Goal: Transaction & Acquisition: Purchase product/service

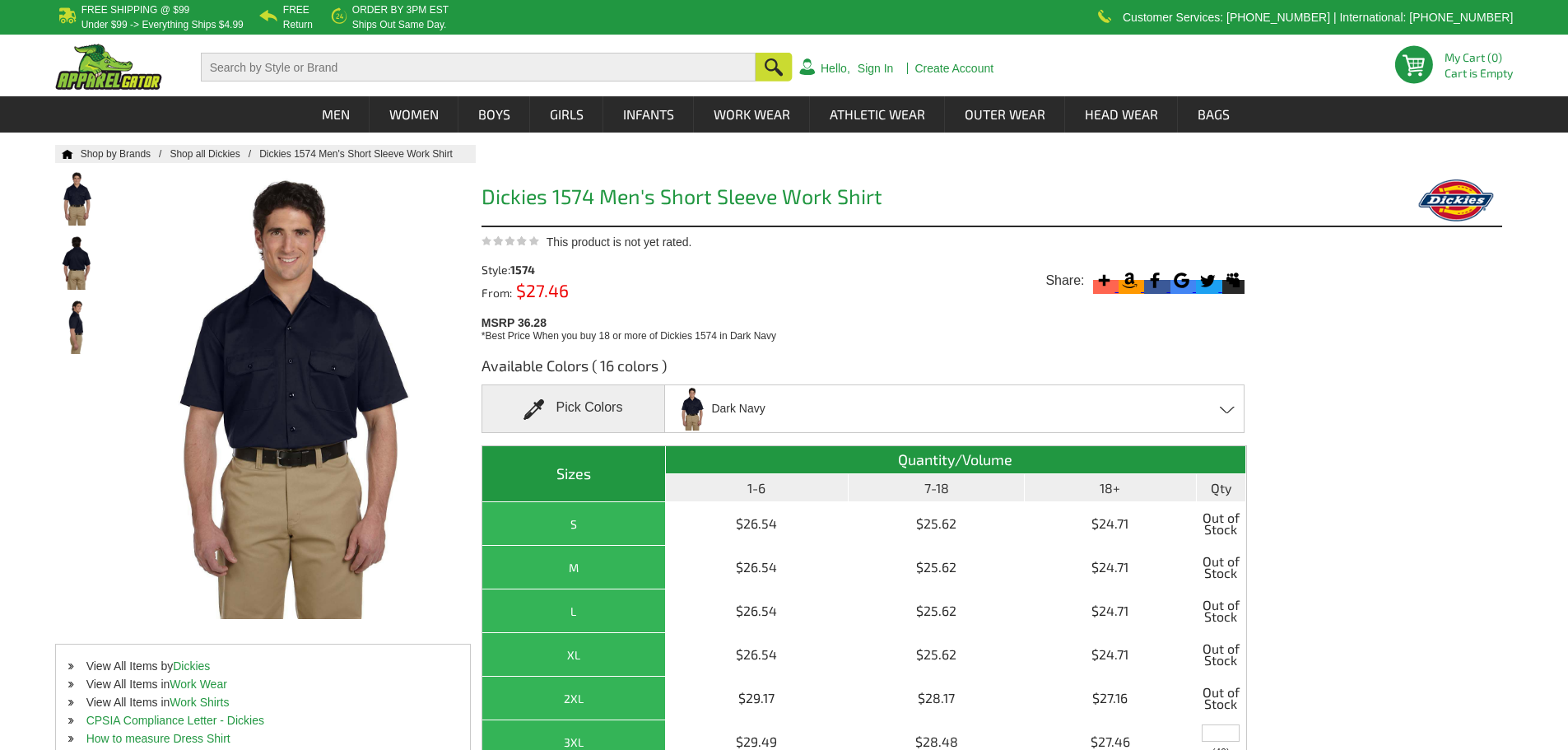
click at [1226, 405] on div "Dark Navy Black Charcoal Dark Brown Dark Navy Desert Sand Gulf Blue - Closeout …" at bounding box center [954, 409] width 580 height 49
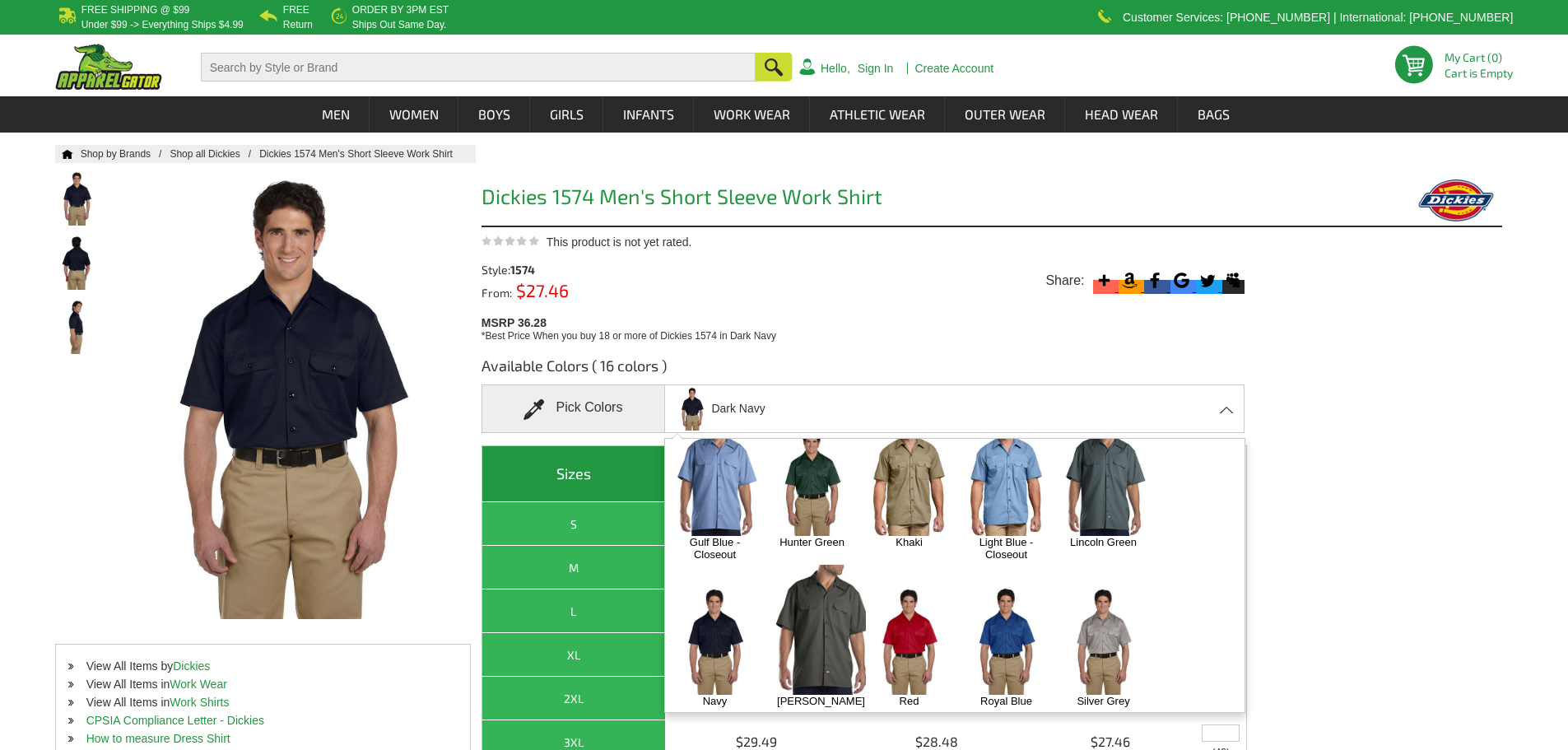
scroll to position [164, 0]
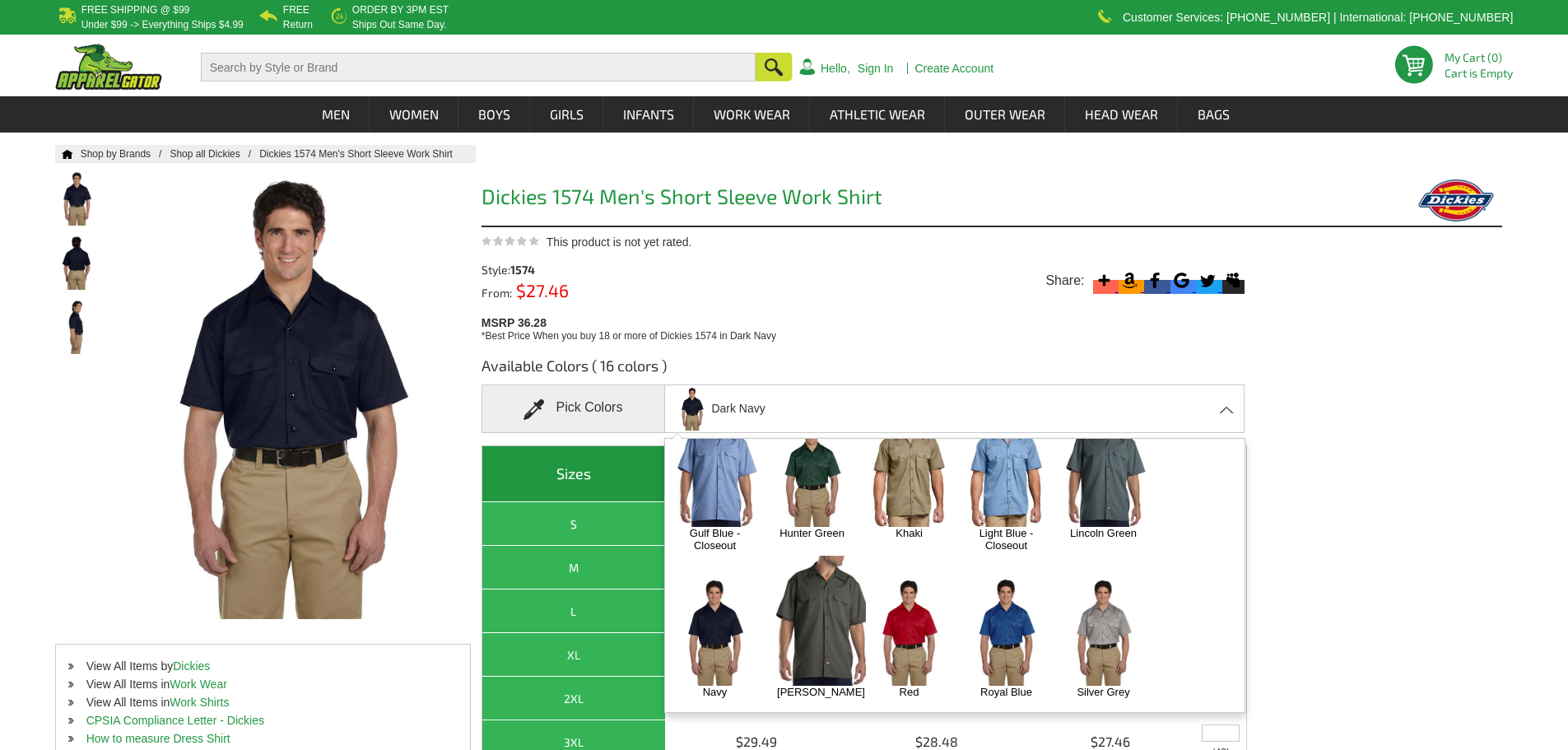
click at [1014, 604] on img at bounding box center [1006, 631] width 86 height 108
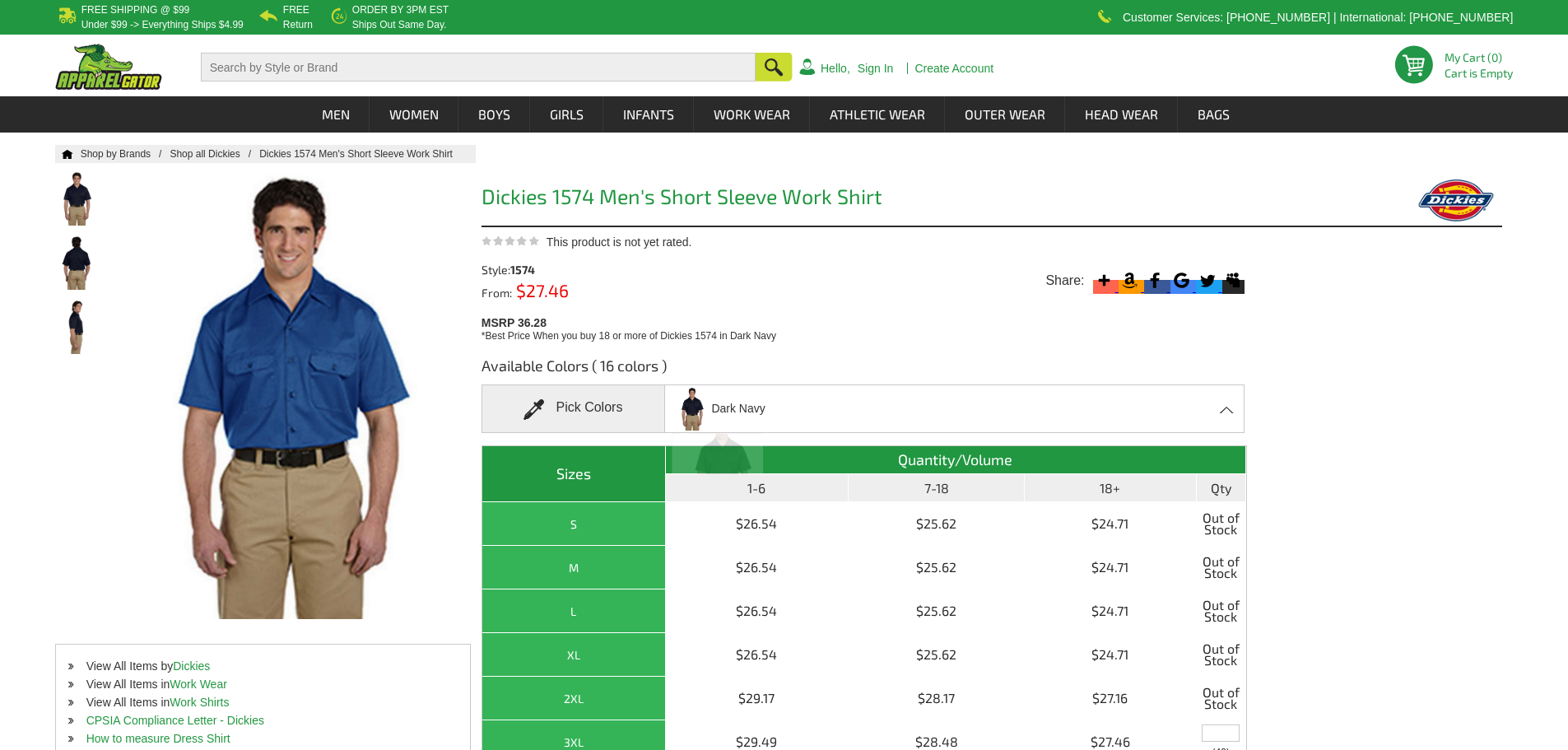
scroll to position [712, 0]
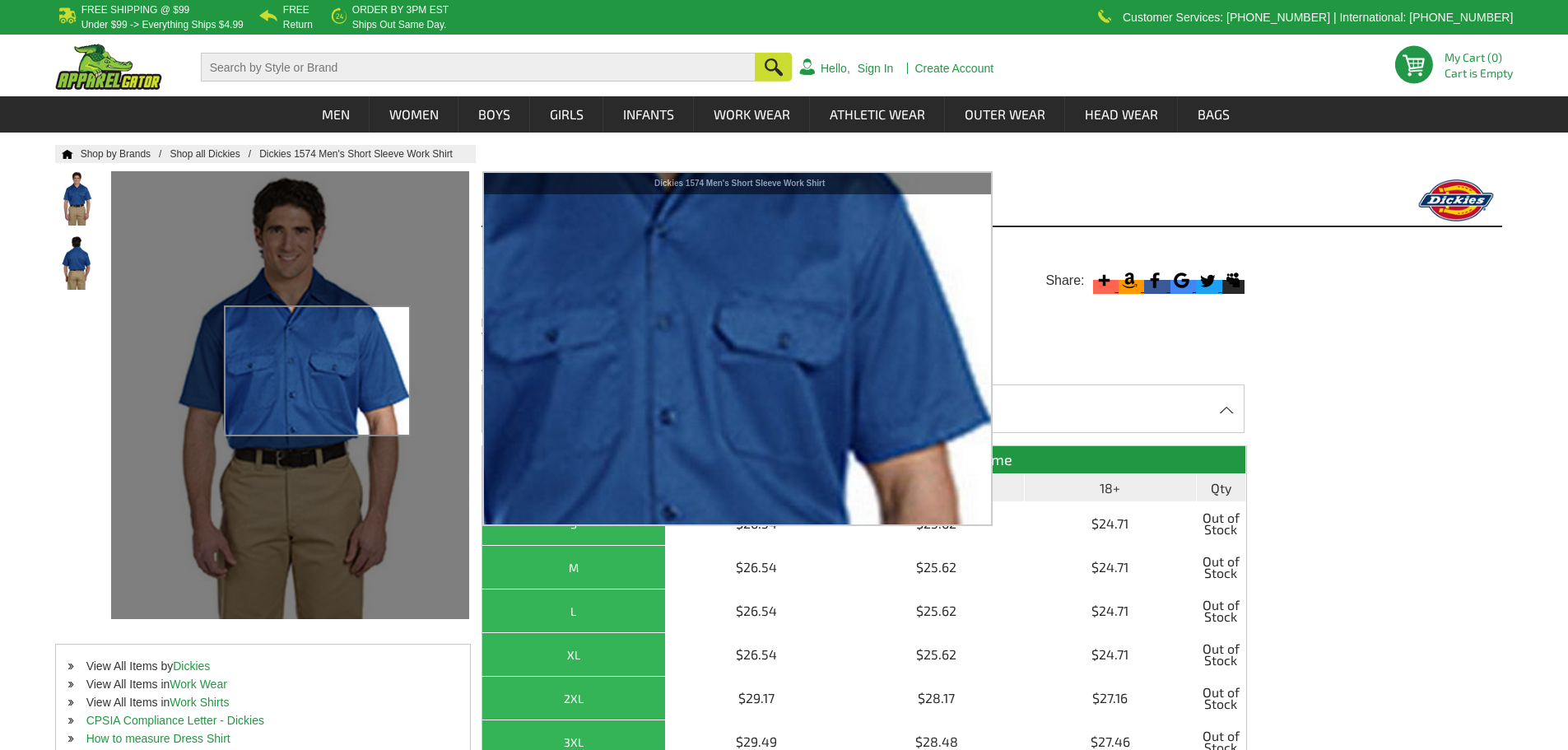
click at [318, 371] on div at bounding box center [290, 395] width 359 height 447
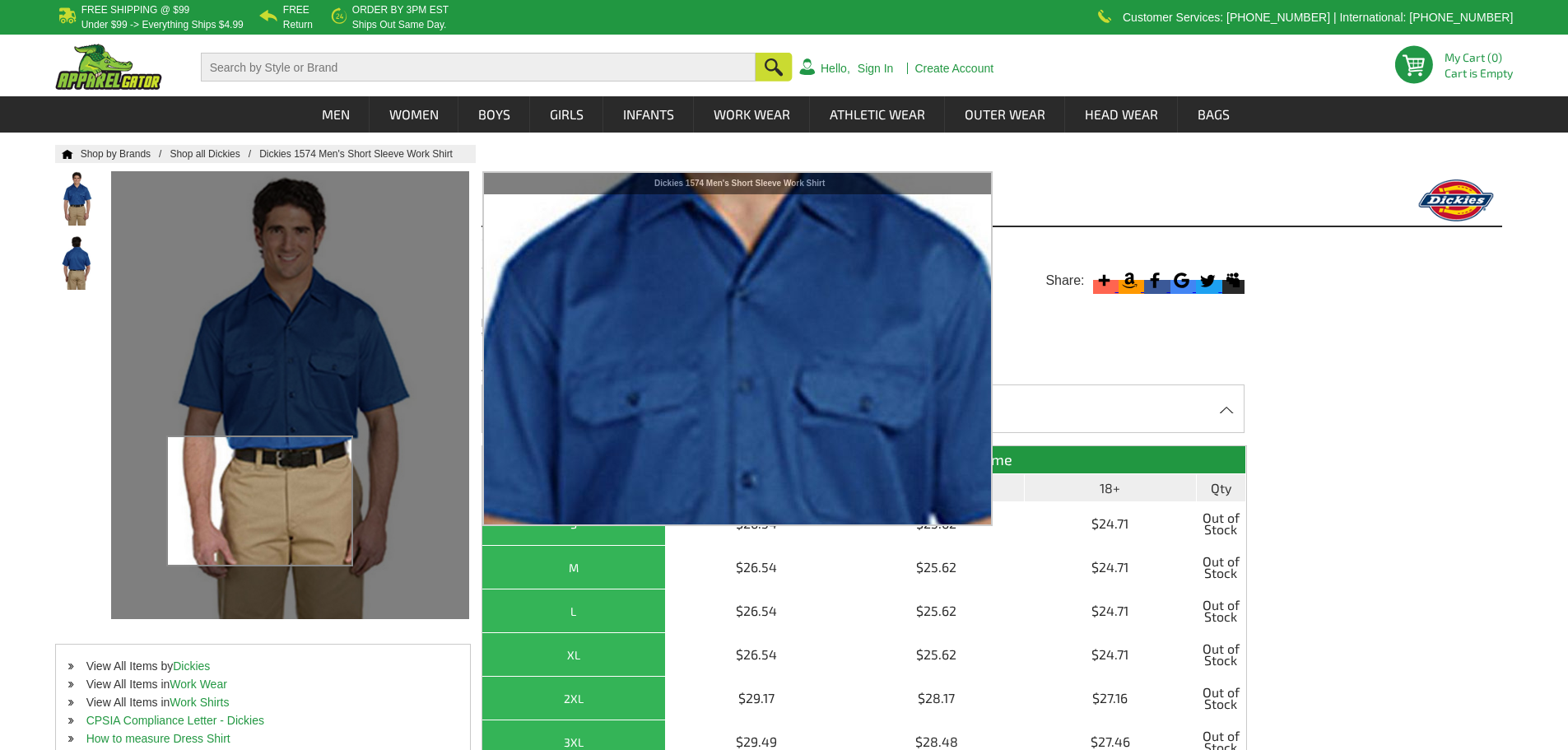
drag, startPoint x: 296, startPoint y: 309, endPoint x: 261, endPoint y: 501, distance: 195.2
click at [261, 501] on div at bounding box center [290, 395] width 359 height 447
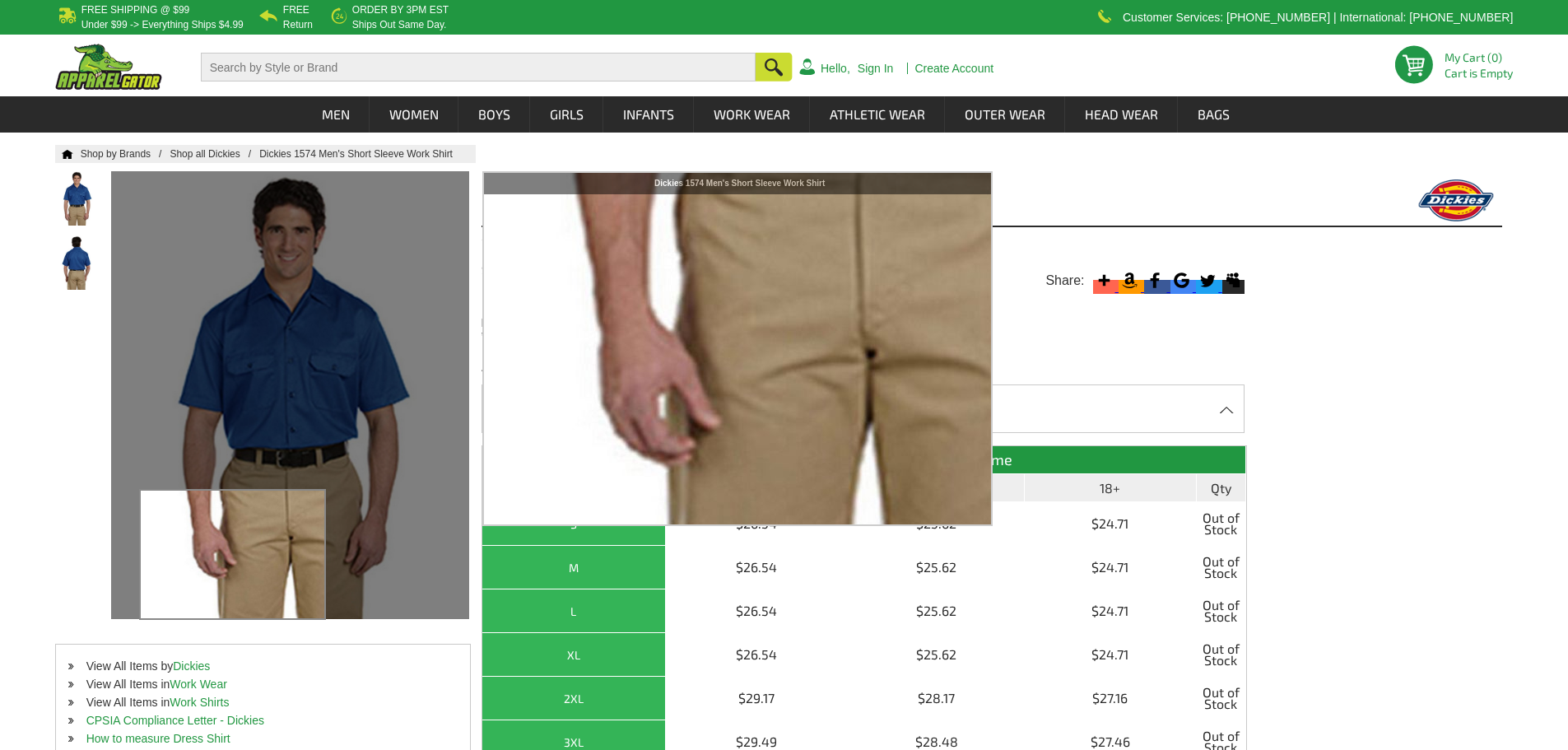
drag, startPoint x: 227, startPoint y: 561, endPoint x: 224, endPoint y: 542, distance: 19.2
click at [227, 560] on div at bounding box center [290, 395] width 359 height 447
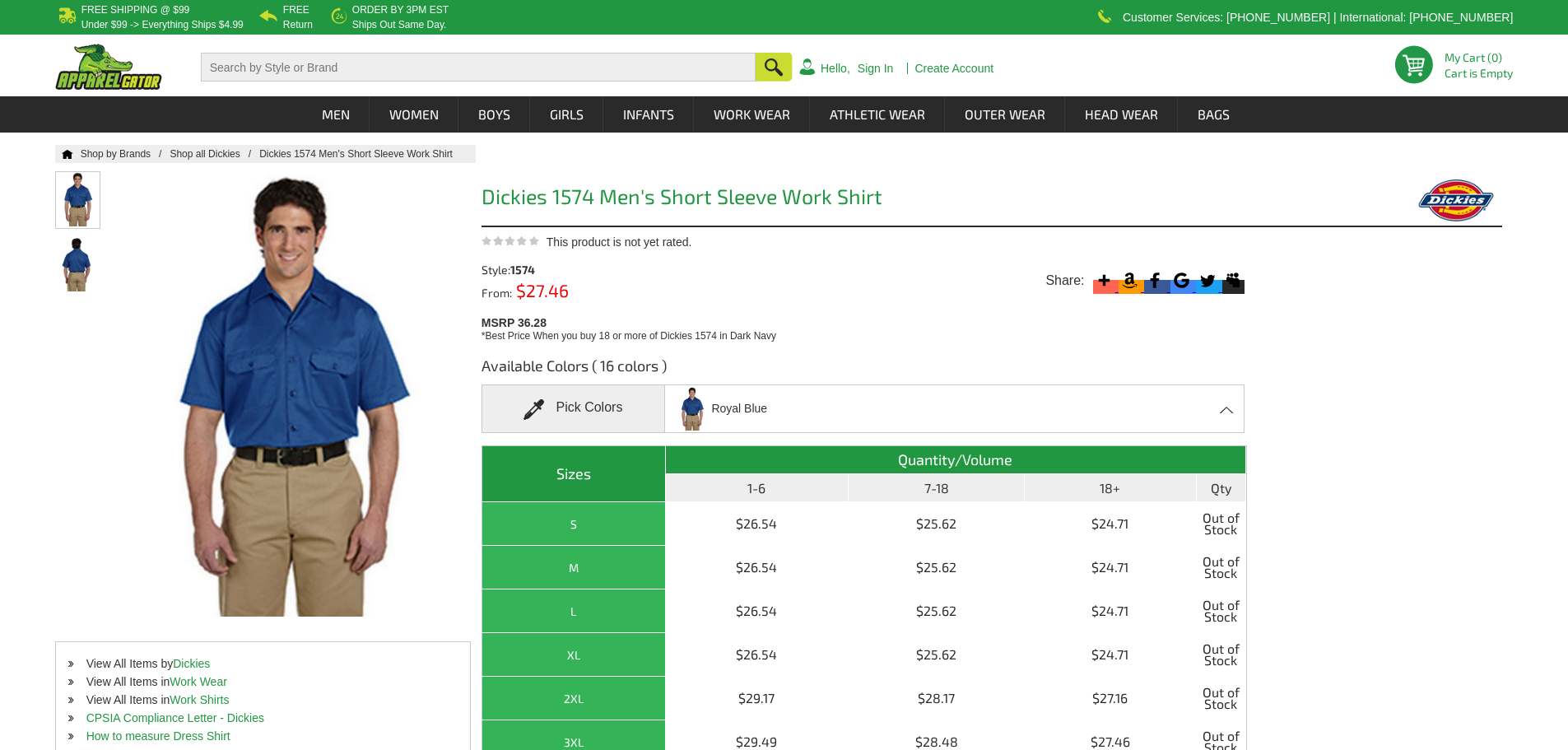
click at [66, 205] on img at bounding box center [77, 199] width 44 height 54
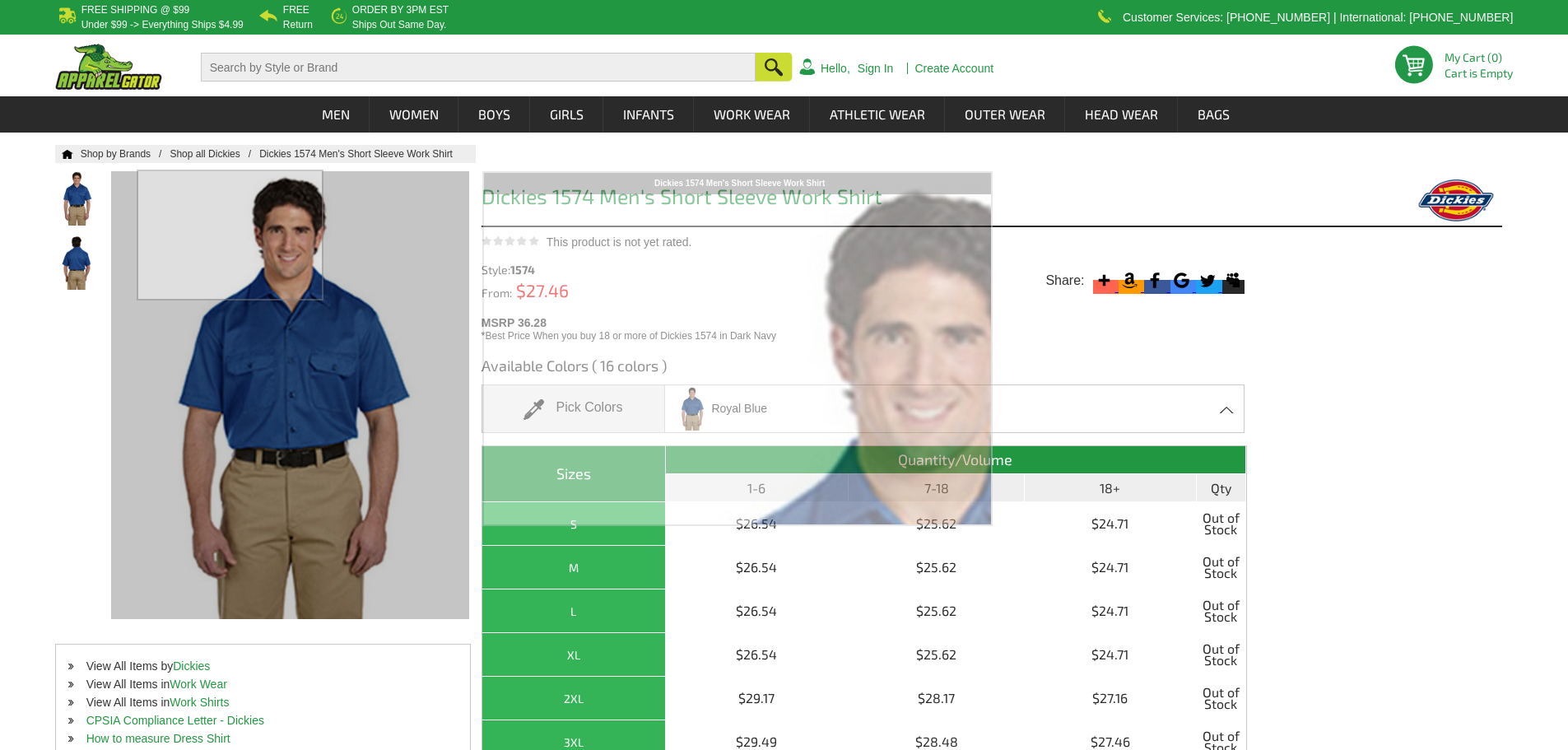
click at [231, 221] on div at bounding box center [289, 394] width 357 height 446
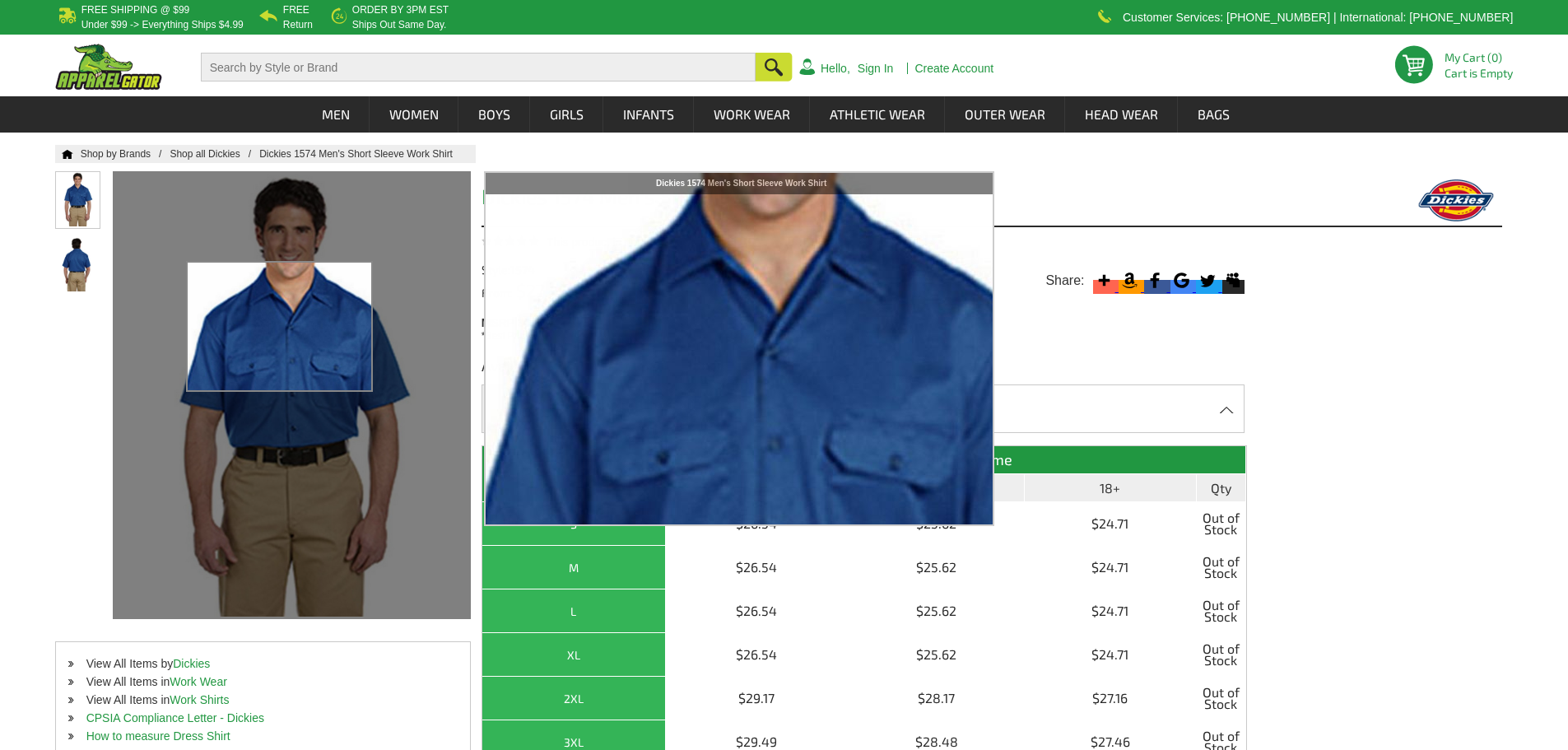
drag, startPoint x: 279, startPoint y: 327, endPoint x: 76, endPoint y: 194, distance: 242.7
click at [76, 194] on img at bounding box center [77, 199] width 44 height 54
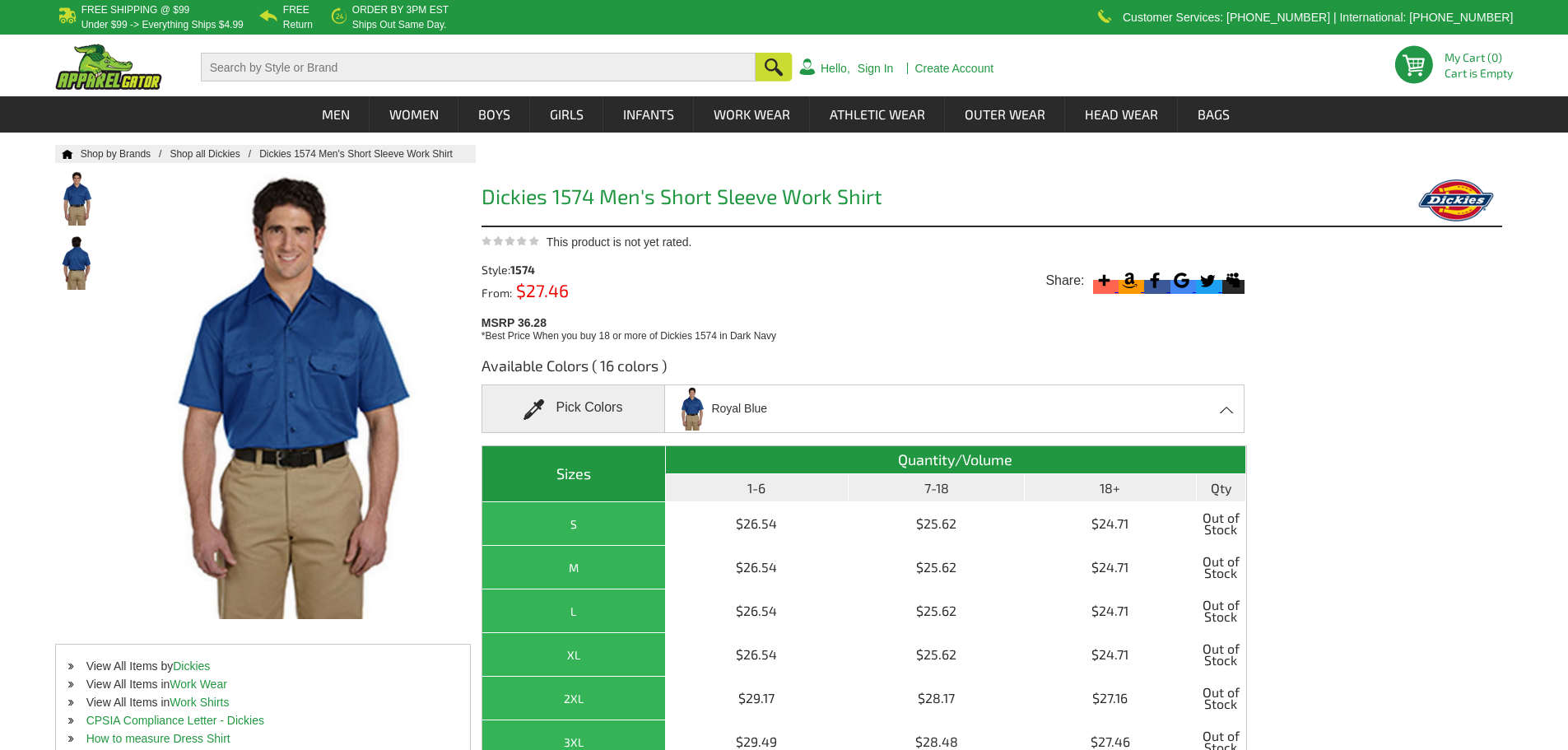
drag, startPoint x: 76, startPoint y: 194, endPoint x: 1395, endPoint y: 433, distance: 1340.5
click at [1395, 432] on div "Available Colors ( 16 colors ) Pick Colors Royal Blue Black Charcoal Dark Brown…" at bounding box center [992, 614] width 1021 height 543
